Goal: Use online tool/utility

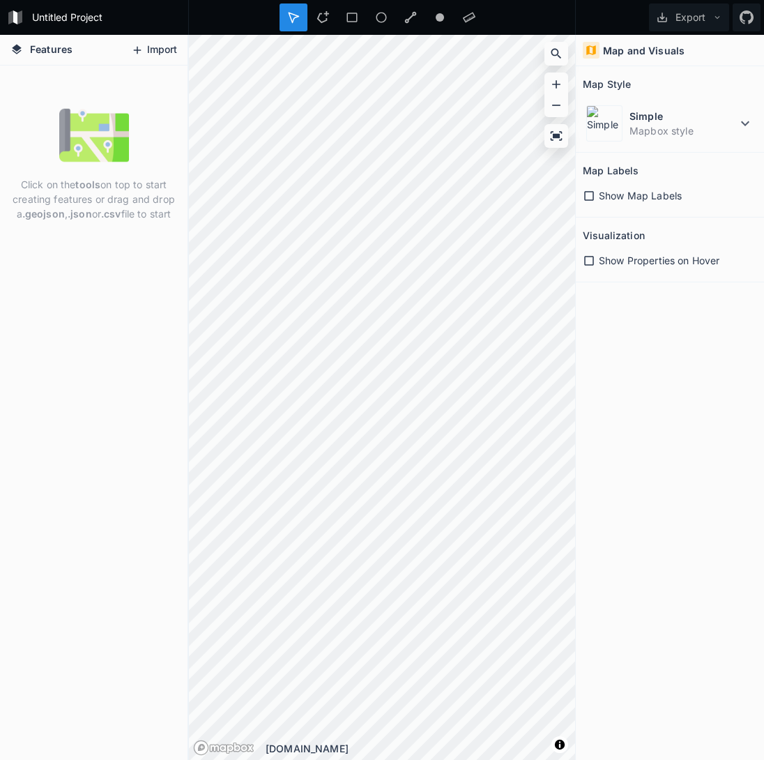
click at [152, 50] on button "Import" at bounding box center [154, 50] width 60 height 22
click at [179, 227] on div "Features Import Click on the tools on top to start creating features or drag an…" at bounding box center [382, 397] width 764 height 725
click at [634, 309] on div "Features Import Click on the tools on top to start creating features or drag an…" at bounding box center [382, 397] width 764 height 725
click at [740, 124] on icon at bounding box center [745, 123] width 17 height 17
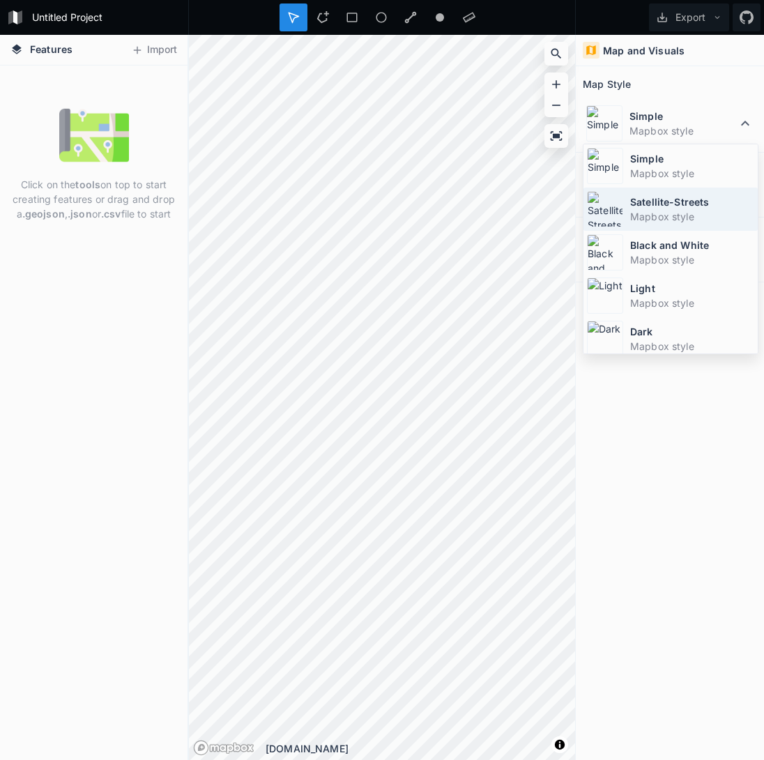
click at [693, 215] on dd "Mapbox style" at bounding box center [693, 216] width 124 height 15
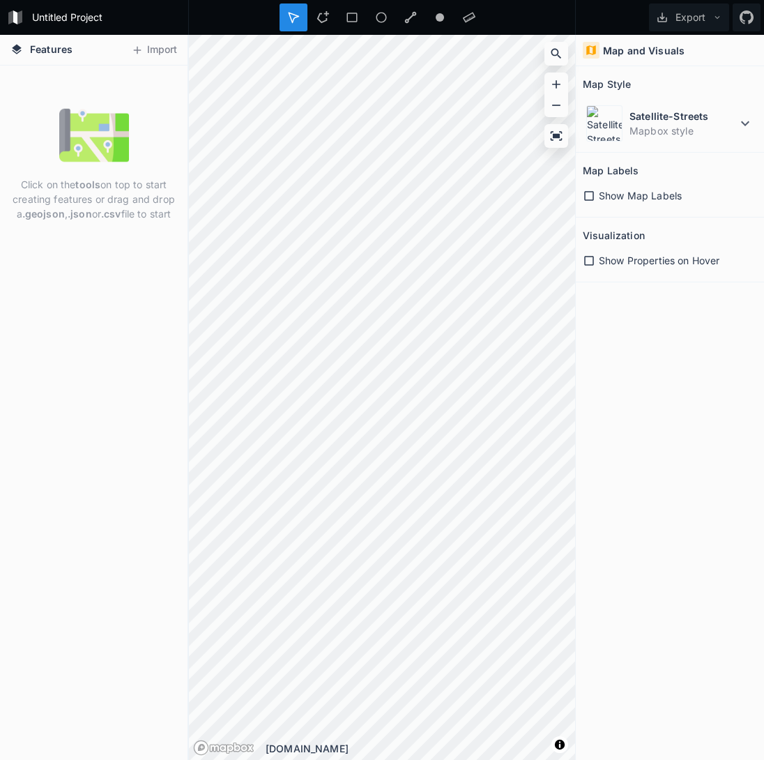
click at [707, 609] on div "Features Import Click on the tools on top to start creating features or drag an…" at bounding box center [382, 397] width 764 height 725
click at [142, 50] on icon at bounding box center [137, 50] width 13 height 13
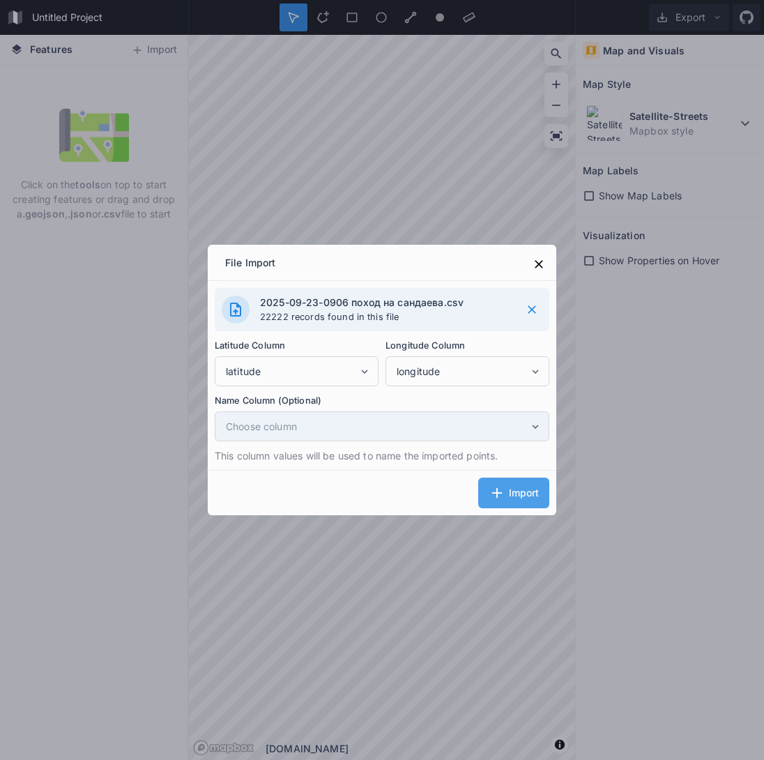
click at [484, 428] on span "Choose column" at bounding box center [377, 426] width 303 height 15
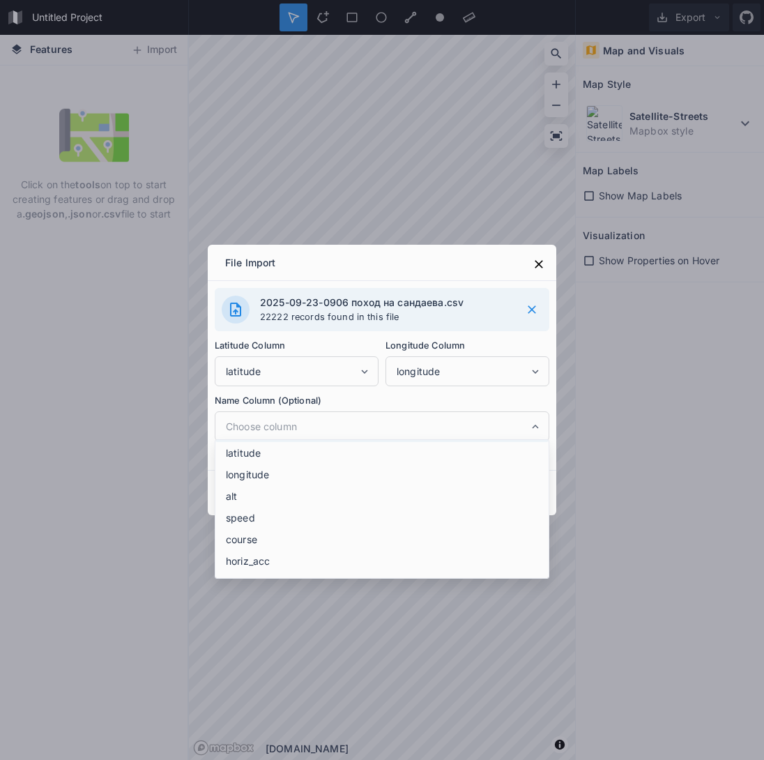
scroll to position [92, 0]
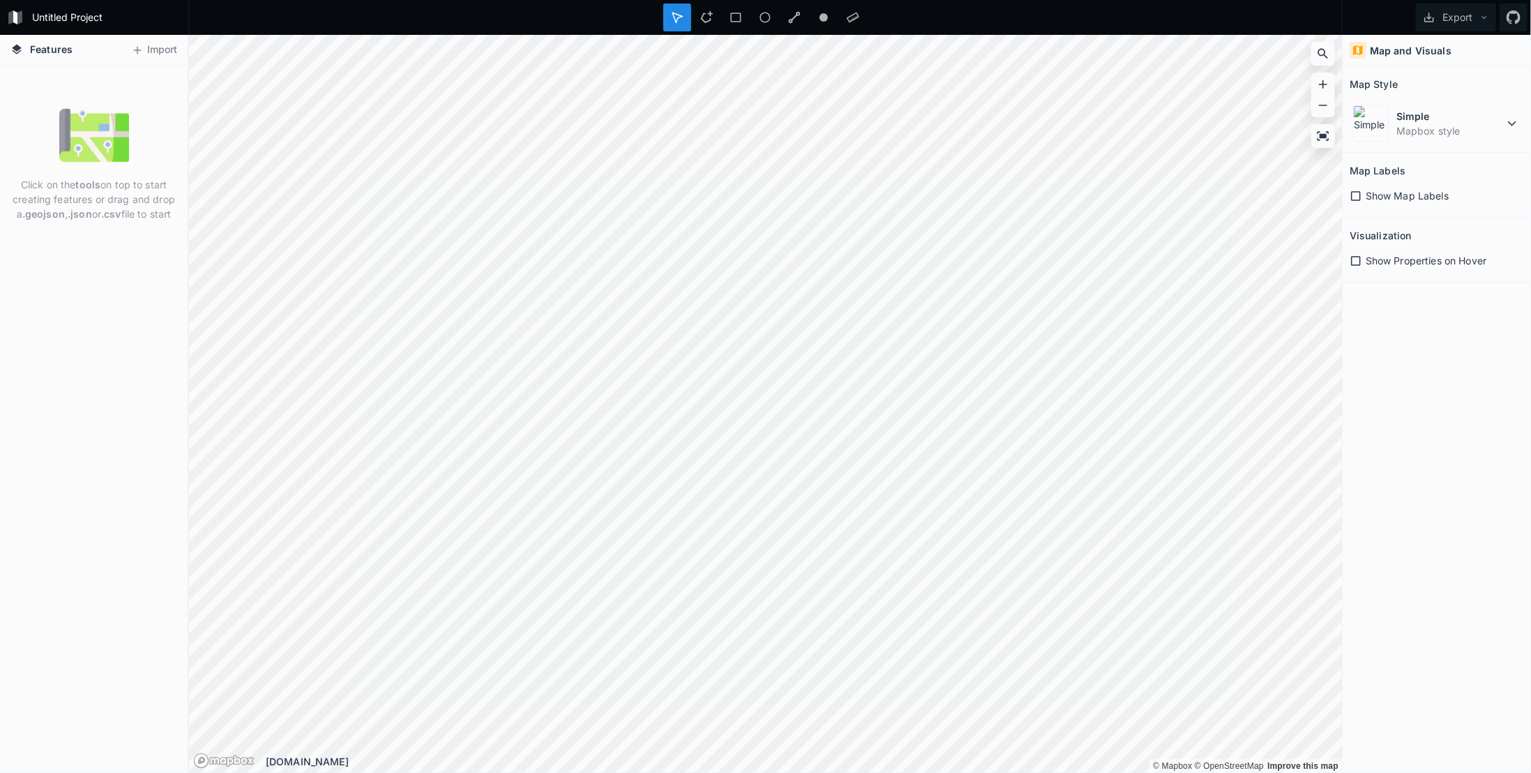
click at [50, 45] on span "Features" at bounding box center [51, 49] width 43 height 15
click at [60, 20] on form "Untitled Project" at bounding box center [106, 17] width 158 height 21
click at [107, 57] on div "Features Import" at bounding box center [94, 50] width 188 height 31
click at [148, 48] on button "Import" at bounding box center [154, 50] width 60 height 22
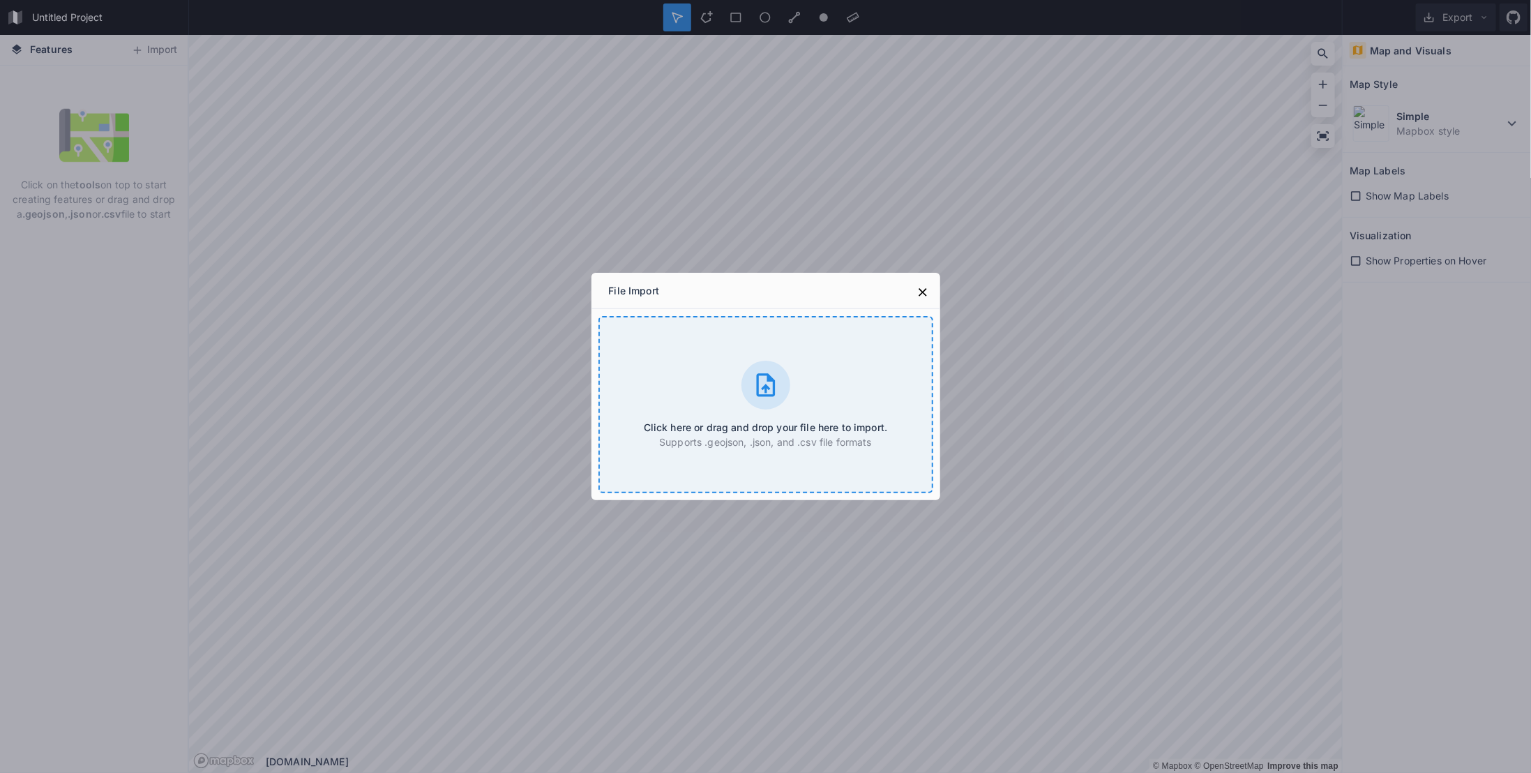
click at [767, 393] on icon at bounding box center [766, 385] width 28 height 28
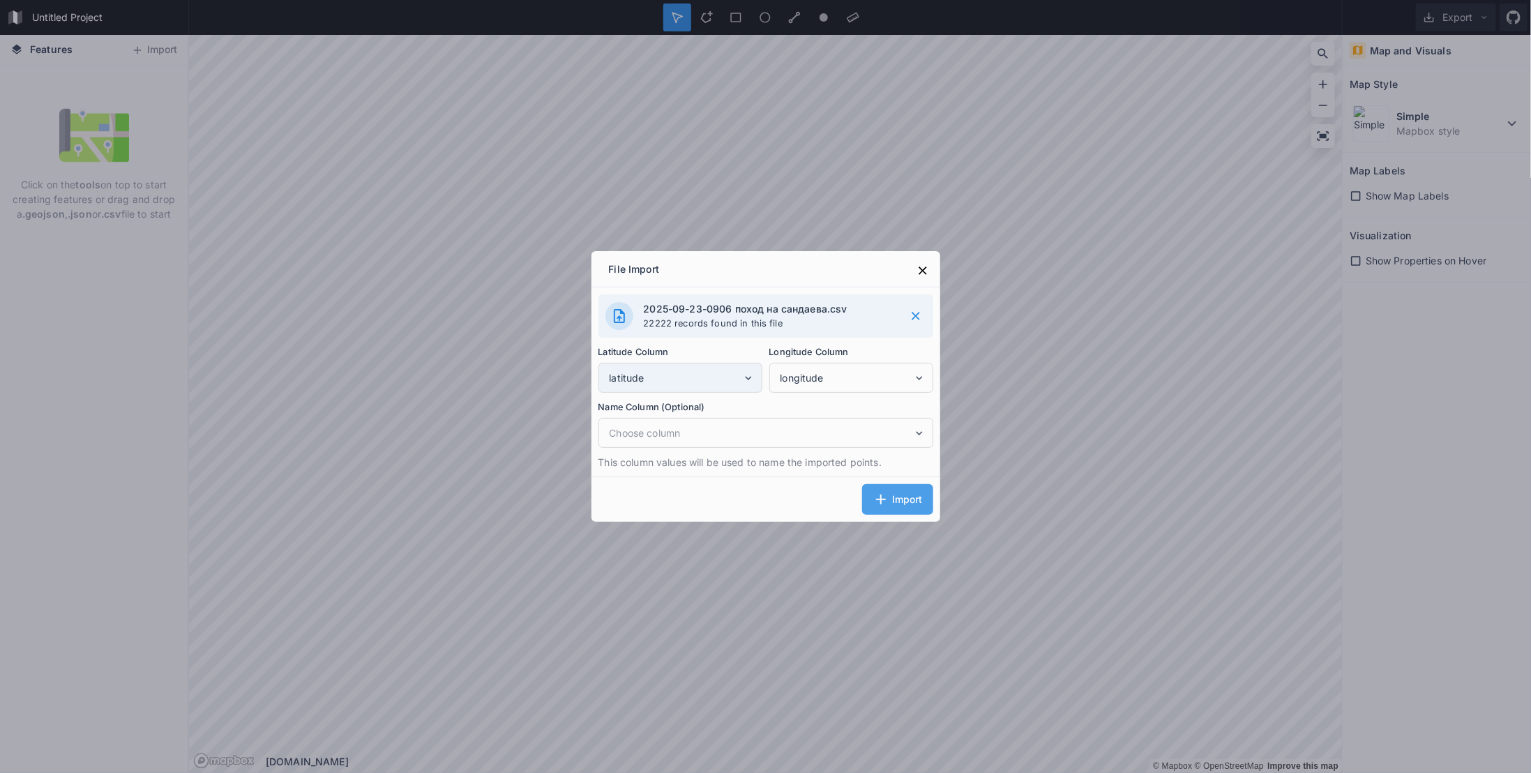
click at [751, 382] on icon at bounding box center [748, 378] width 13 height 13
click at [877, 352] on label "Longitude Column" at bounding box center [851, 352] width 164 height 15
